Goal: Navigation & Orientation: Find specific page/section

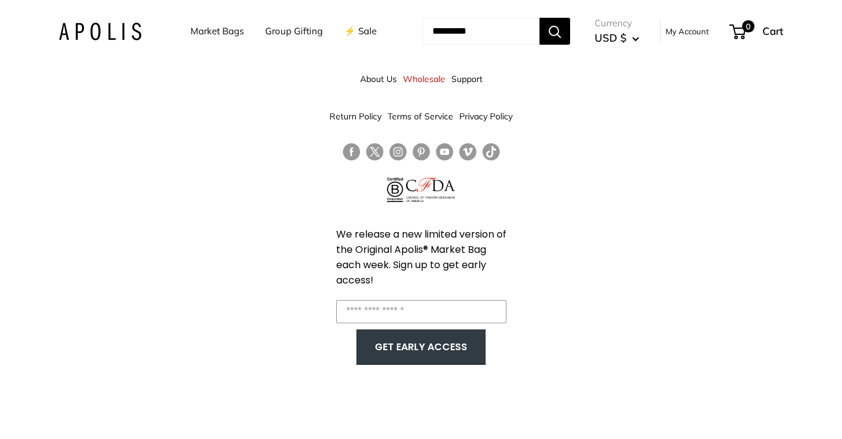
click at [348, 29] on link "⚡️ Sale" at bounding box center [360, 31] width 32 height 17
click at [223, 28] on link "Market Bags" at bounding box center [216, 31] width 53 height 17
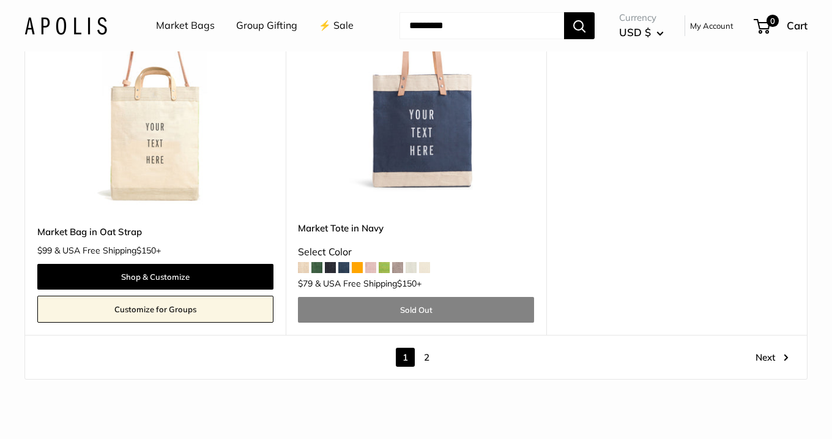
scroll to position [6740, 0]
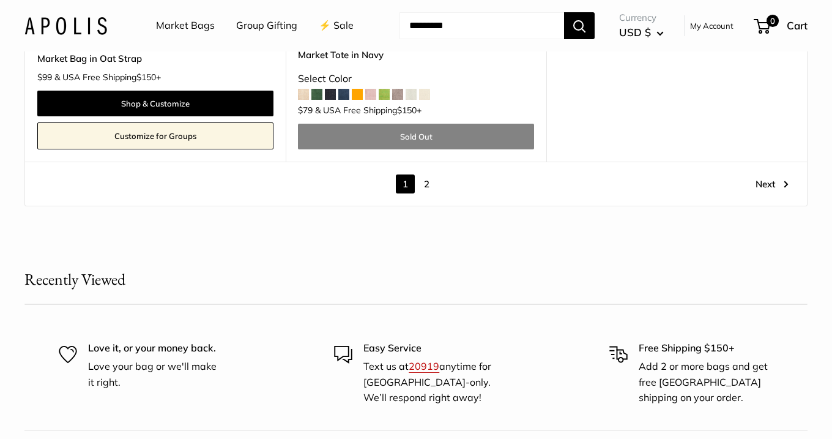
click at [428, 186] on link "2" at bounding box center [426, 183] width 19 height 19
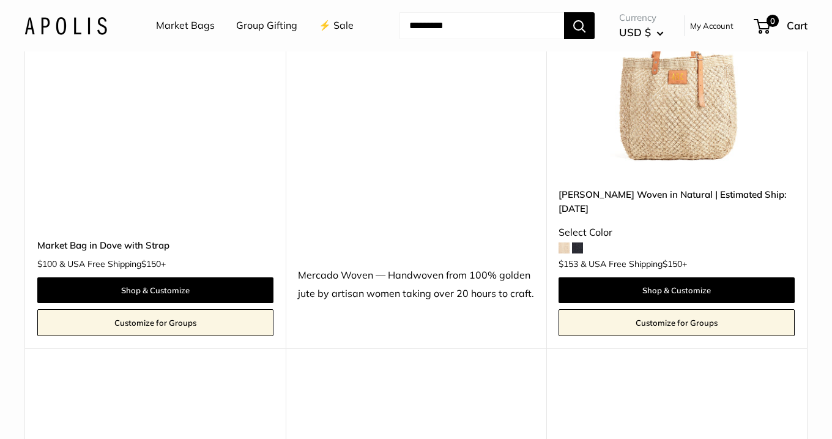
scroll to position [673, 0]
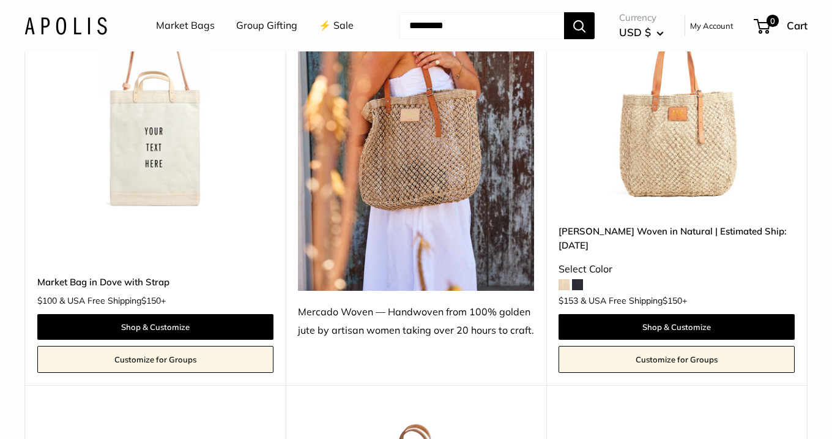
click at [256, 24] on link "Group Gifting" at bounding box center [266, 26] width 61 height 18
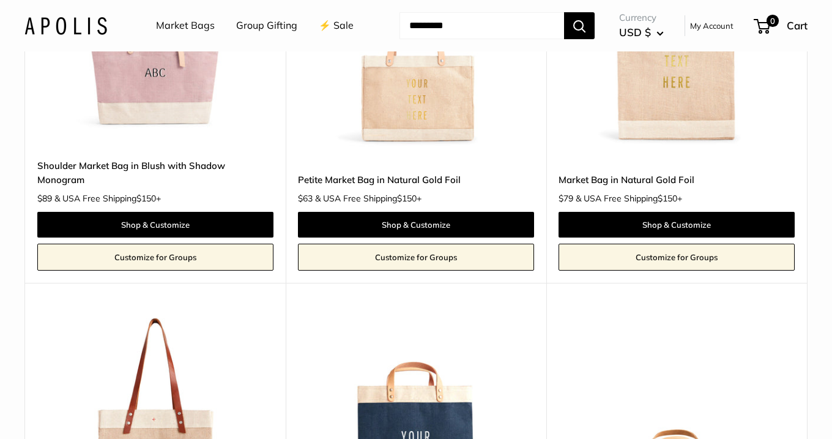
scroll to position [800, 0]
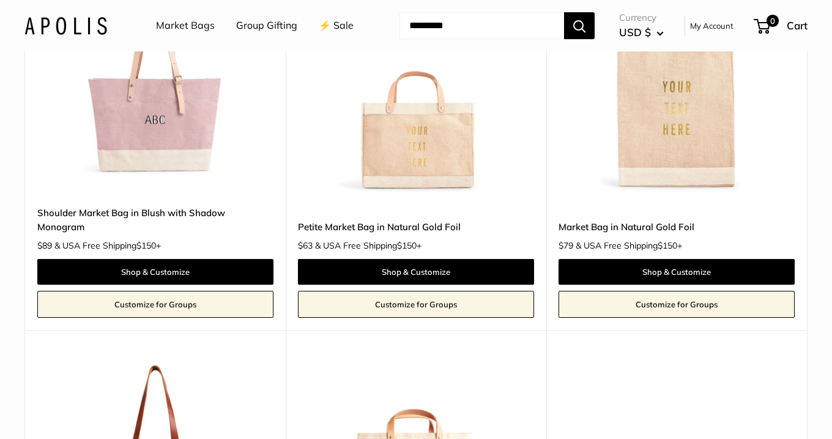
click at [337, 22] on link "⚡️ Sale" at bounding box center [336, 26] width 35 height 18
